Goal: Obtain resource: Obtain resource

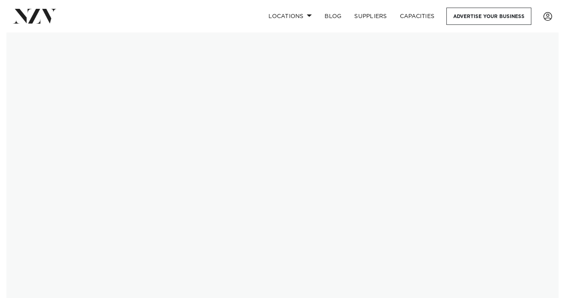
click at [197, 198] on img at bounding box center [282, 166] width 552 height 268
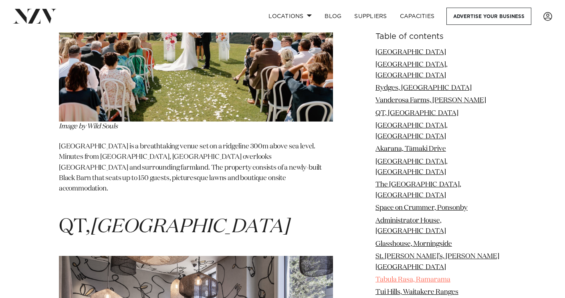
scroll to position [2109, 0]
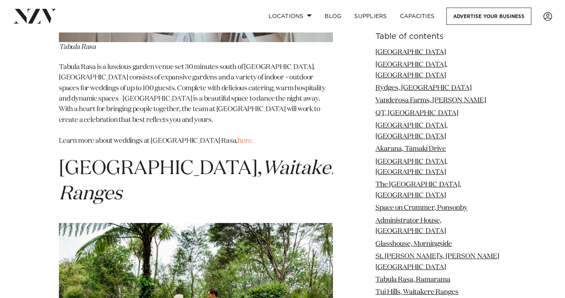
scroll to position [5529, 0]
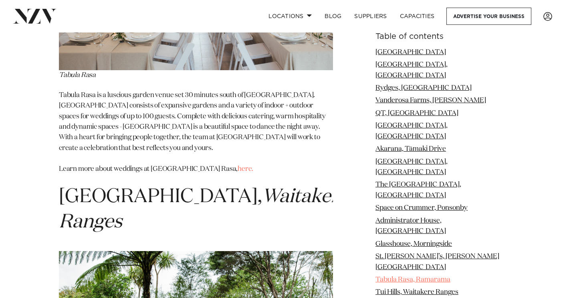
scroll to position [5499, 0]
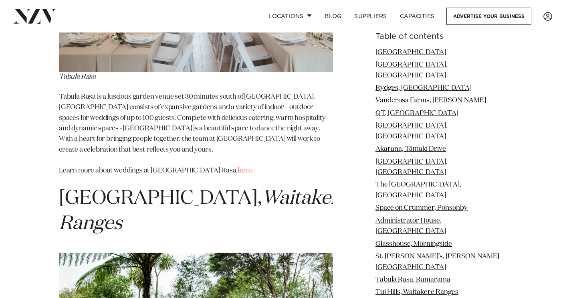
drag, startPoint x: 124, startPoint y: 161, endPoint x: 145, endPoint y: 171, distance: 22.9
drag, startPoint x: 147, startPoint y: 174, endPoint x: 151, endPoint y: 182, distance: 8.8
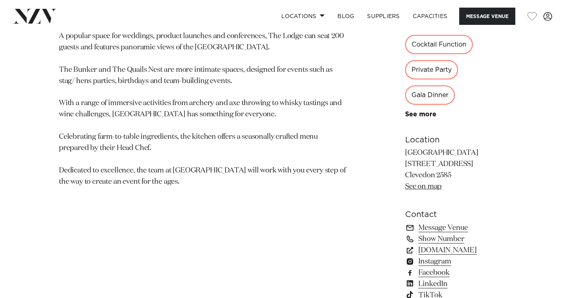
scroll to position [477, 0]
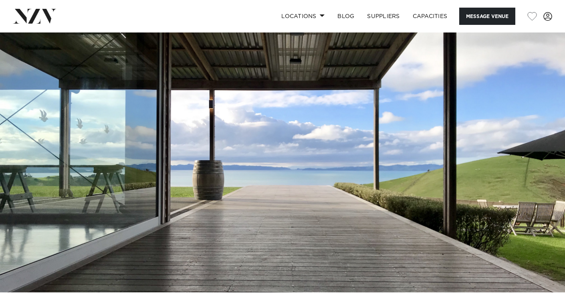
scroll to position [4, 0]
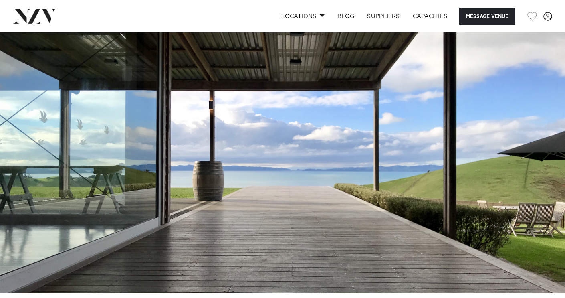
click at [280, 157] on img at bounding box center [282, 160] width 565 height 265
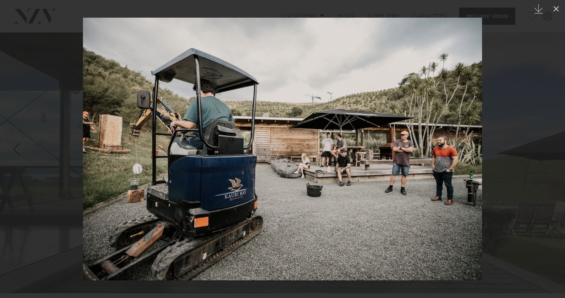
click at [280, 157] on img at bounding box center [282, 149] width 399 height 262
click at [280, 157] on div at bounding box center [282, 149] width 565 height 298
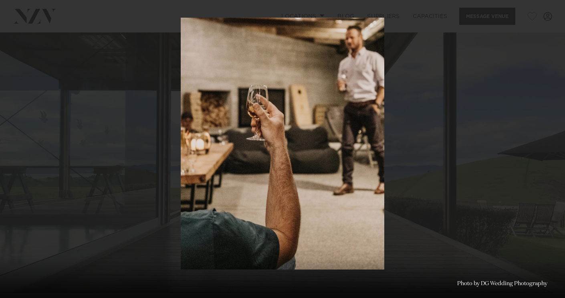
click at [280, 157] on img at bounding box center [282, 144] width 203 height 252
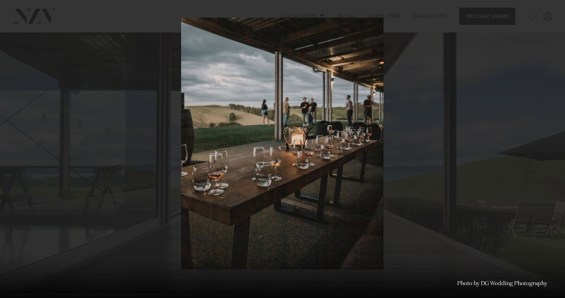
click at [280, 157] on img at bounding box center [282, 144] width 202 height 252
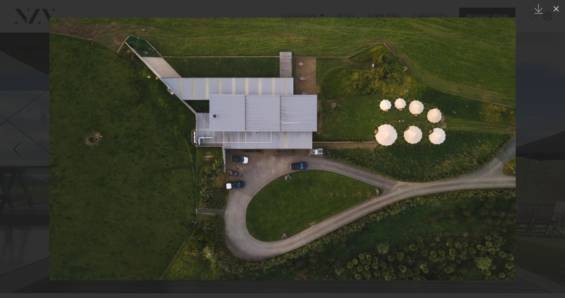
click at [343, 166] on img at bounding box center [282, 149] width 466 height 262
click at [289, 159] on img at bounding box center [282, 149] width 466 height 262
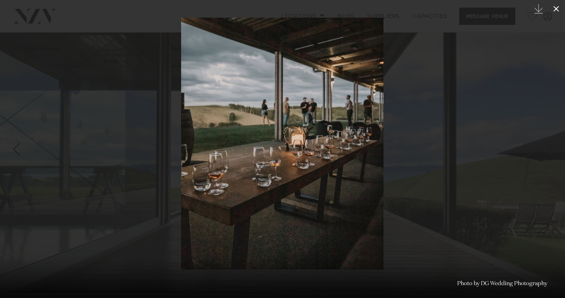
click at [558, 7] on icon at bounding box center [556, 9] width 10 height 10
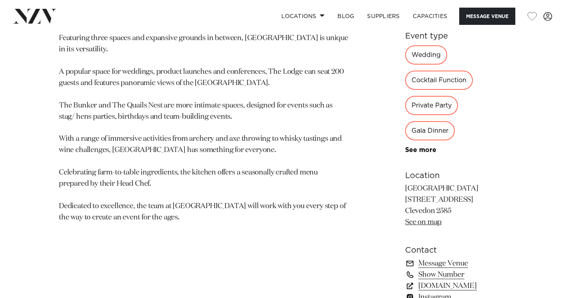
scroll to position [449, 0]
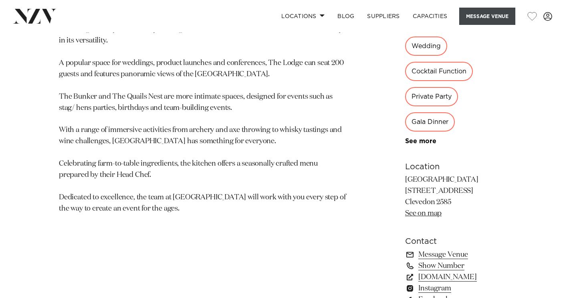
click at [484, 19] on button "Message Venue" at bounding box center [487, 16] width 56 height 17
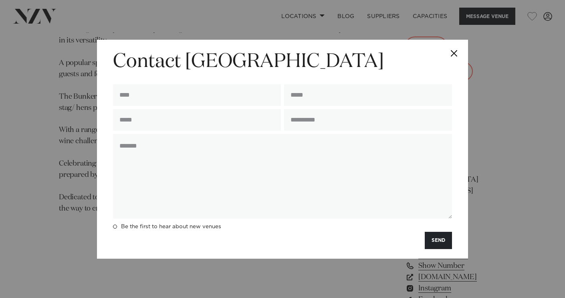
click at [454, 57] on button "Close" at bounding box center [454, 54] width 28 height 28
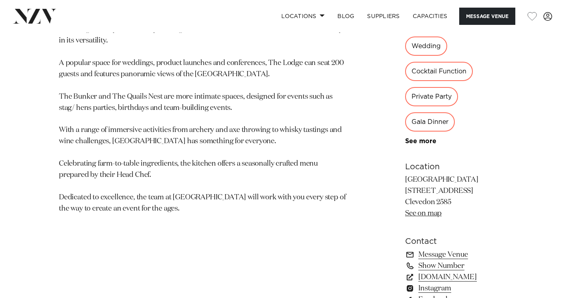
click at [405, 46] on div "Wedding" at bounding box center [426, 45] width 42 height 19
click at [405, 47] on div "Wedding" at bounding box center [426, 45] width 42 height 19
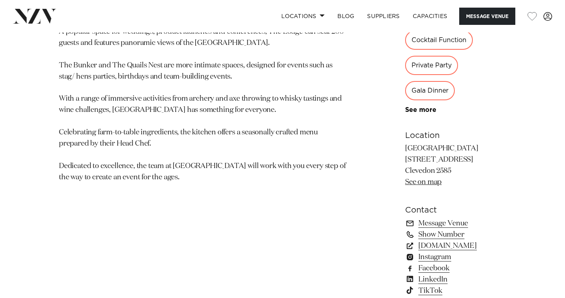
scroll to position [498, 0]
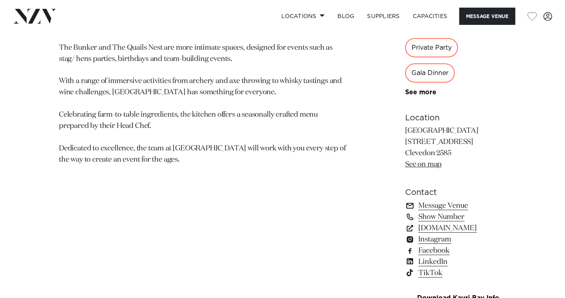
click at [415, 200] on link "Message Venue" at bounding box center [455, 205] width 101 height 11
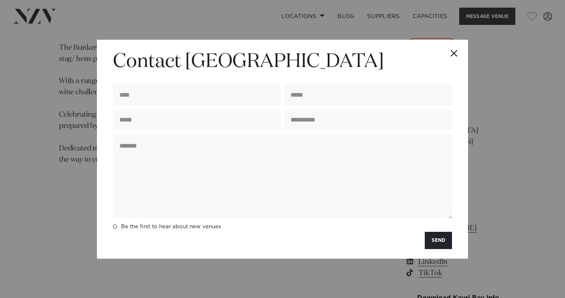
click at [453, 56] on button "Close" at bounding box center [454, 54] width 28 height 28
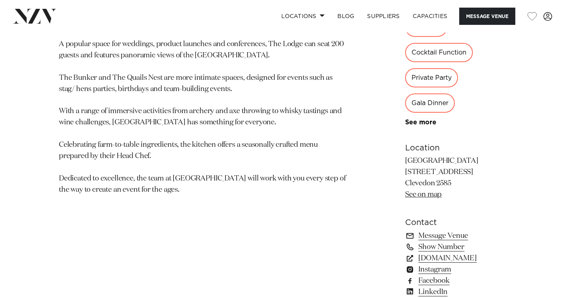
scroll to position [467, 0]
click at [419, 253] on link "[DOMAIN_NAME]" at bounding box center [455, 258] width 101 height 11
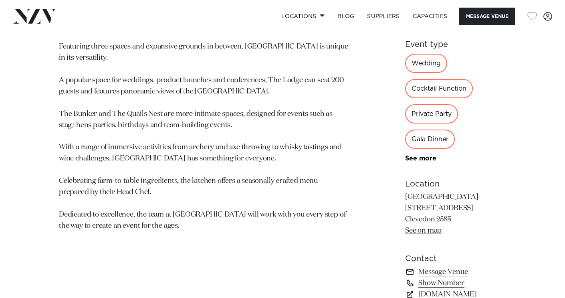
scroll to position [429, 0]
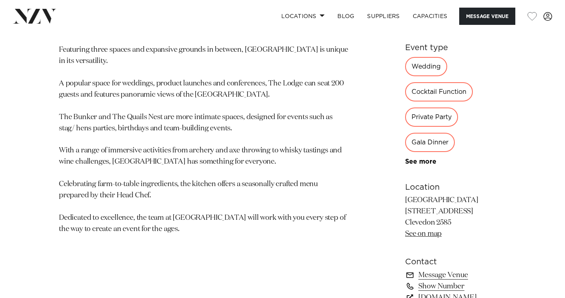
click at [405, 107] on div "Wedding Cocktail Function Private Party Gala Dinner Awards Night Workshop Confe…" at bounding box center [455, 111] width 101 height 108
click at [405, 158] on link "See more" at bounding box center [436, 161] width 62 height 6
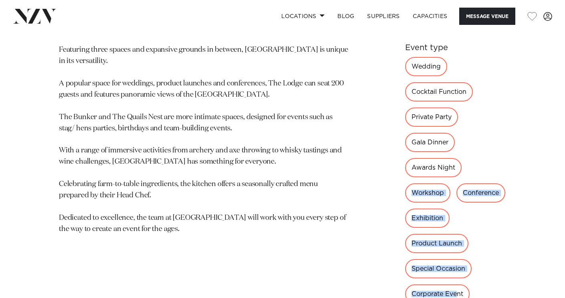
drag, startPoint x: 428, startPoint y: 219, endPoint x: 395, endPoint y: 121, distance: 103.0
click at [405, 121] on div "Wedding Cocktail Function Private Party Gala Dinner Awards Night Workshop Confe…" at bounding box center [455, 187] width 101 height 260
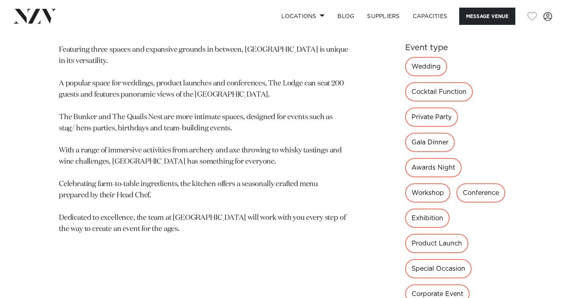
click at [371, 152] on div "[GEOGRAPHIC_DATA] [GEOGRAPHIC_DATA] [GEOGRAPHIC_DATA] is not simply a place to …" at bounding box center [282, 219] width 552 height 637
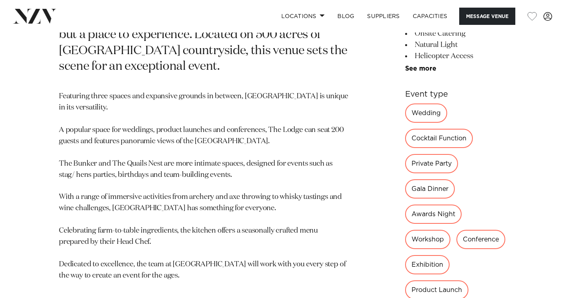
scroll to position [382, 0]
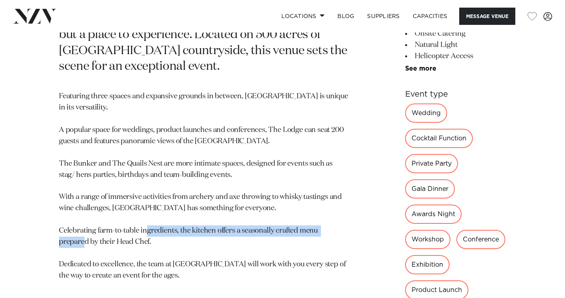
drag, startPoint x: 213, startPoint y: 226, endPoint x: 213, endPoint y: 236, distance: 10.4
click at [213, 236] on p "Featuring three spaces and expansive grounds in between, [GEOGRAPHIC_DATA] is u…" at bounding box center [203, 186] width 289 height 190
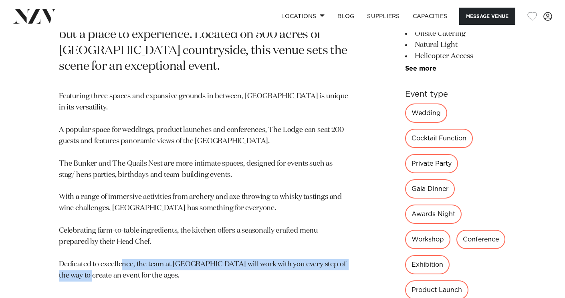
drag, startPoint x: 189, startPoint y: 258, endPoint x: 189, endPoint y: 266, distance: 8.0
click at [189, 266] on p "Featuring three spaces and expansive grounds in between, [GEOGRAPHIC_DATA] is u…" at bounding box center [203, 186] width 289 height 190
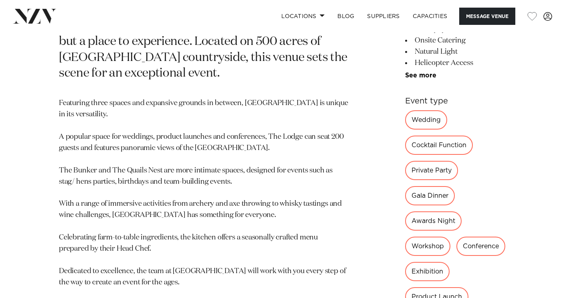
scroll to position [377, 0]
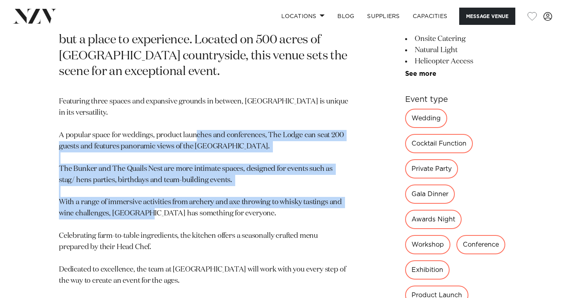
drag, startPoint x: 224, startPoint y: 134, endPoint x: 224, endPoint y: 206, distance: 72.1
click at [224, 206] on p "Featuring three spaces and expansive grounds in between, [GEOGRAPHIC_DATA] is u…" at bounding box center [203, 191] width 289 height 190
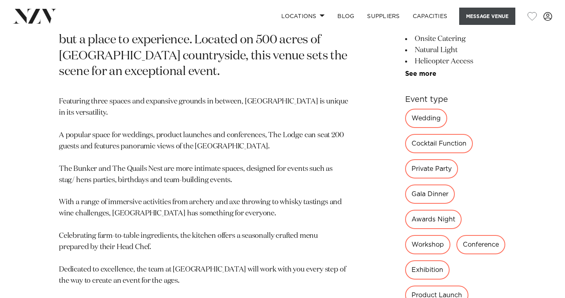
click at [473, 10] on button "Message Venue" at bounding box center [487, 16] width 56 height 17
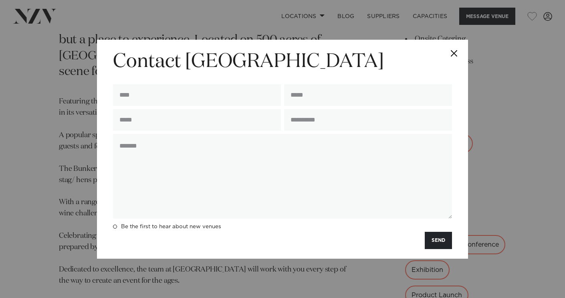
click at [454, 52] on button "Close" at bounding box center [454, 54] width 28 height 28
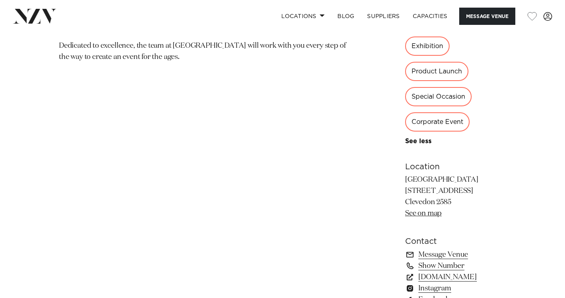
scroll to position [603, 0]
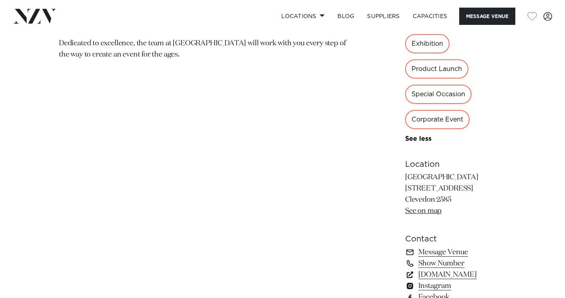
click at [405, 269] on link "[DOMAIN_NAME]" at bounding box center [455, 274] width 101 height 11
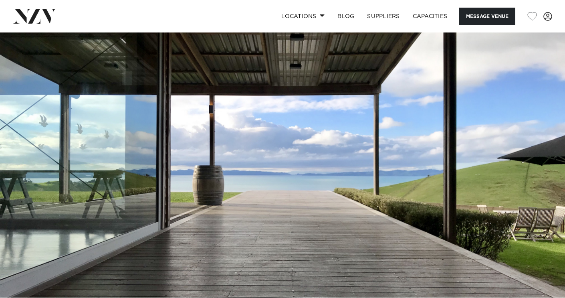
scroll to position [0, 0]
click at [308, 17] on link "Locations" at bounding box center [303, 16] width 56 height 17
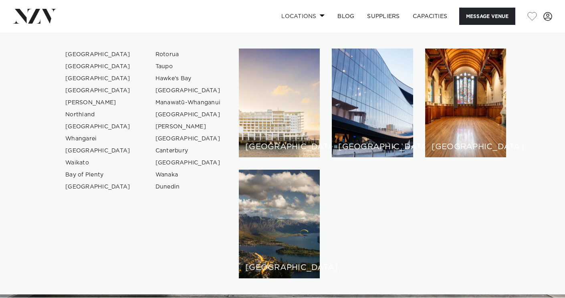
click at [298, 14] on link "Locations" at bounding box center [303, 16] width 56 height 17
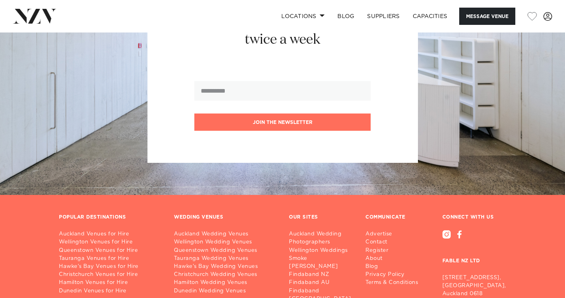
scroll to position [1890, 0]
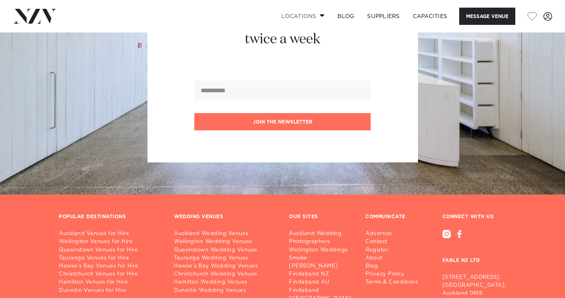
click at [323, 15] on link "Locations" at bounding box center [303, 16] width 56 height 17
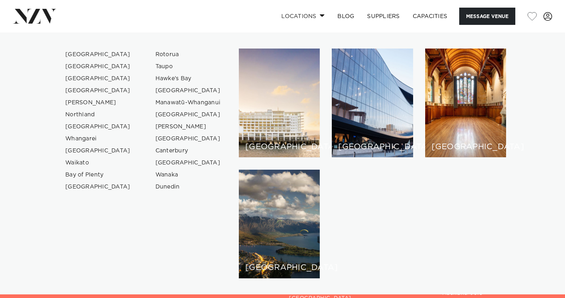
click at [323, 15] on link "Locations" at bounding box center [303, 16] width 56 height 17
